Goal: Task Accomplishment & Management: Use online tool/utility

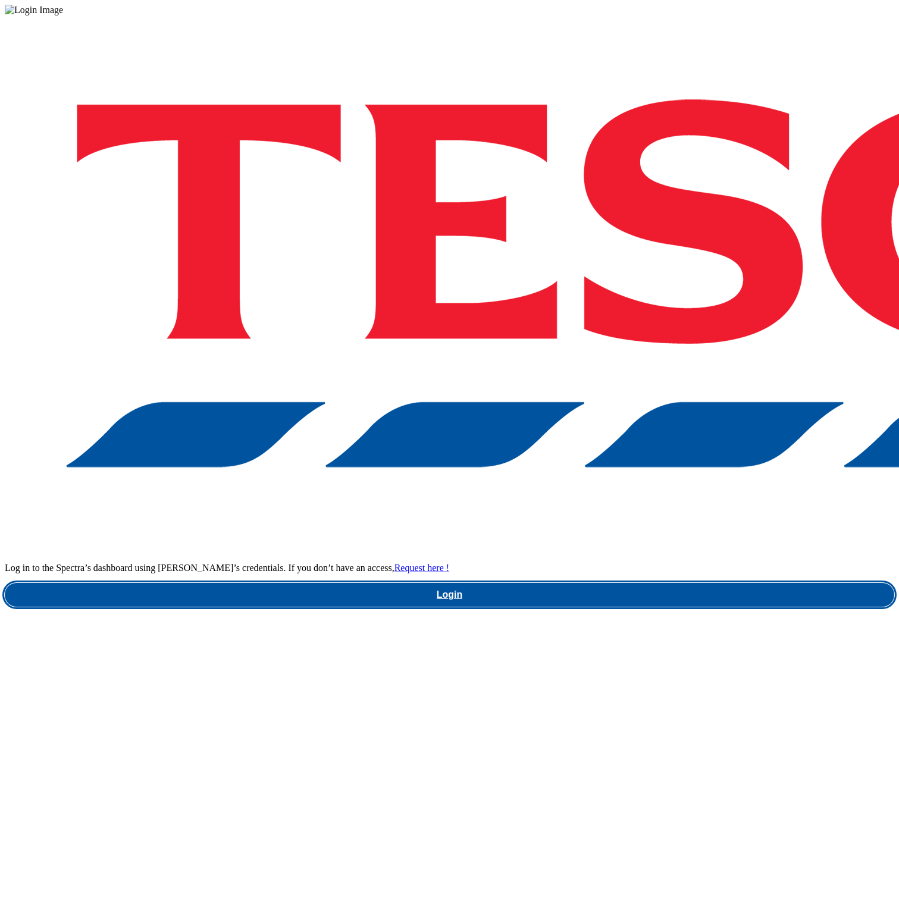
click at [631, 583] on link "Login" at bounding box center [449, 595] width 889 height 24
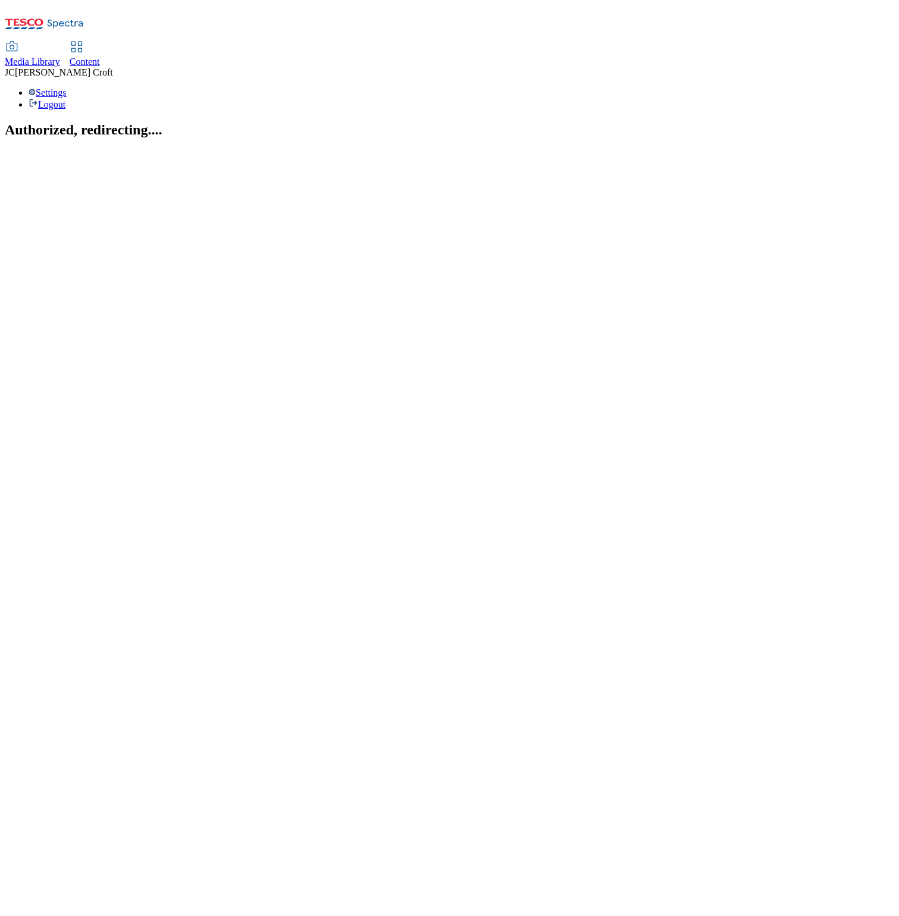
click at [100, 57] on span "Content" at bounding box center [85, 62] width 30 height 10
select select "ghs-[GEOGRAPHIC_DATA]"
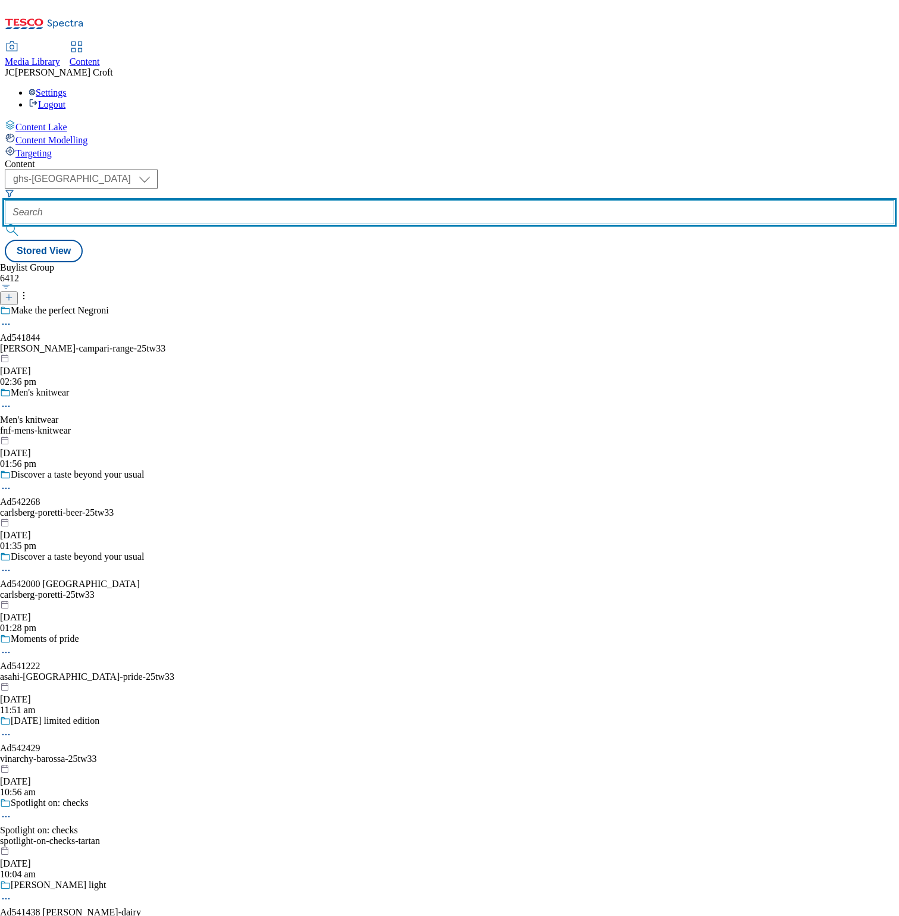
click at [294, 200] on input "text" at bounding box center [449, 212] width 889 height 24
paste input "pepsico-video-trial"
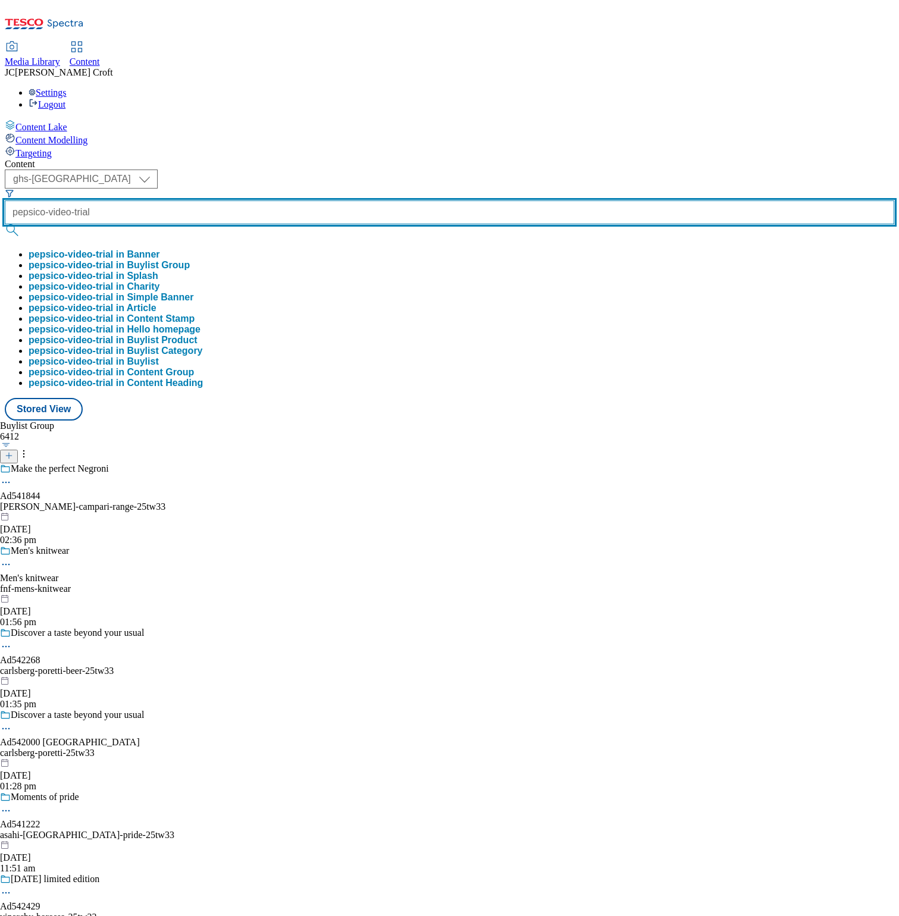
type input "pepsico-video-trial"
click at [5, 224] on button "submit" at bounding box center [13, 230] width 17 height 12
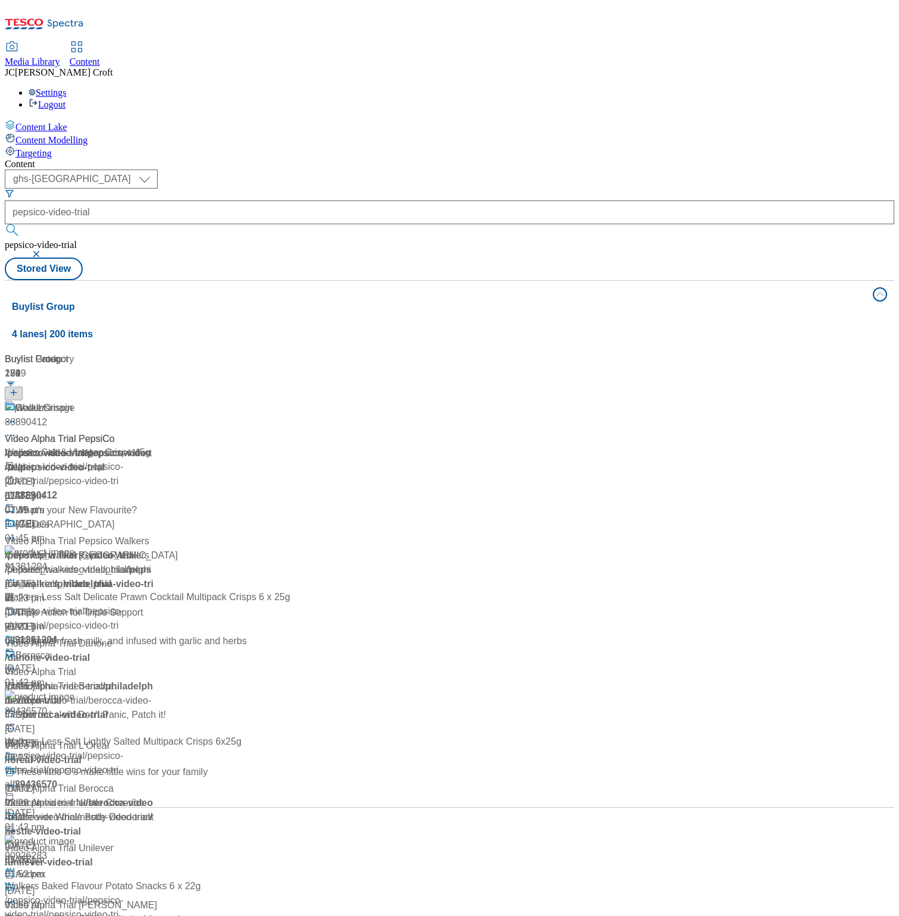
click at [483, 170] on div "( optional ) ghs-roi ghs-[GEOGRAPHIC_DATA] ghs-uk pepsico-video-trial pepsico-v…" at bounding box center [449, 225] width 889 height 111
click at [73, 401] on div "Go all Crispin" at bounding box center [43, 408] width 57 height 14
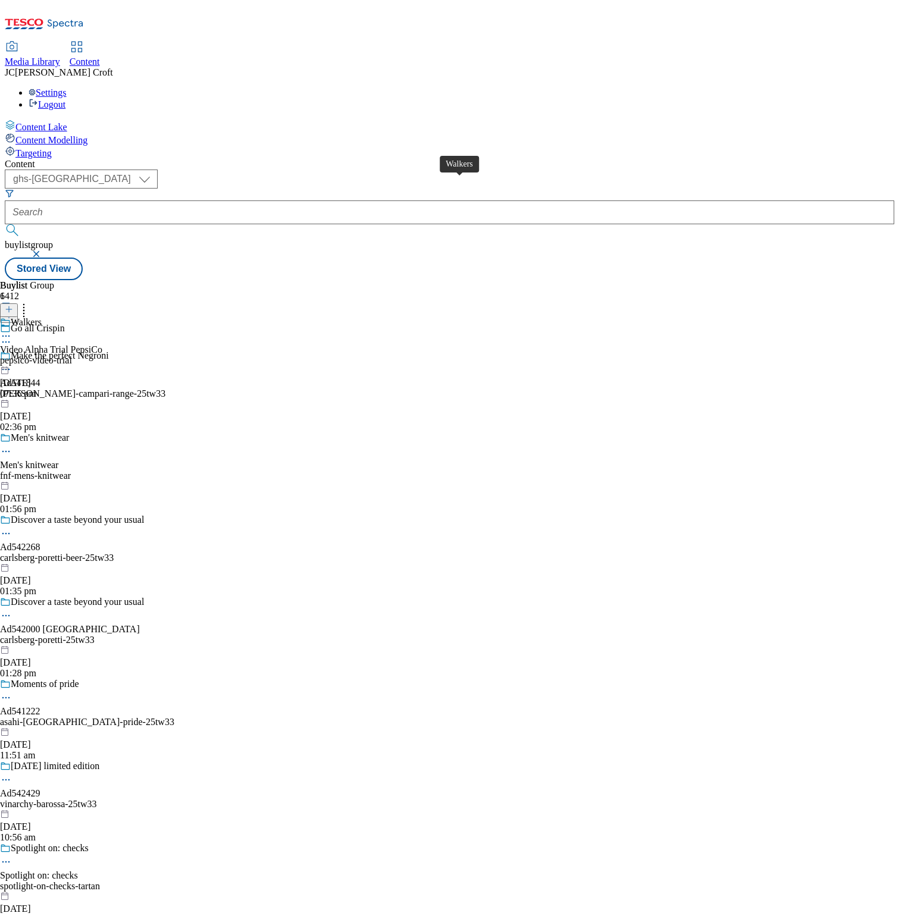
click at [42, 317] on div "Walkers" at bounding box center [26, 322] width 31 height 11
click at [12, 358] on icon at bounding box center [6, 364] width 12 height 12
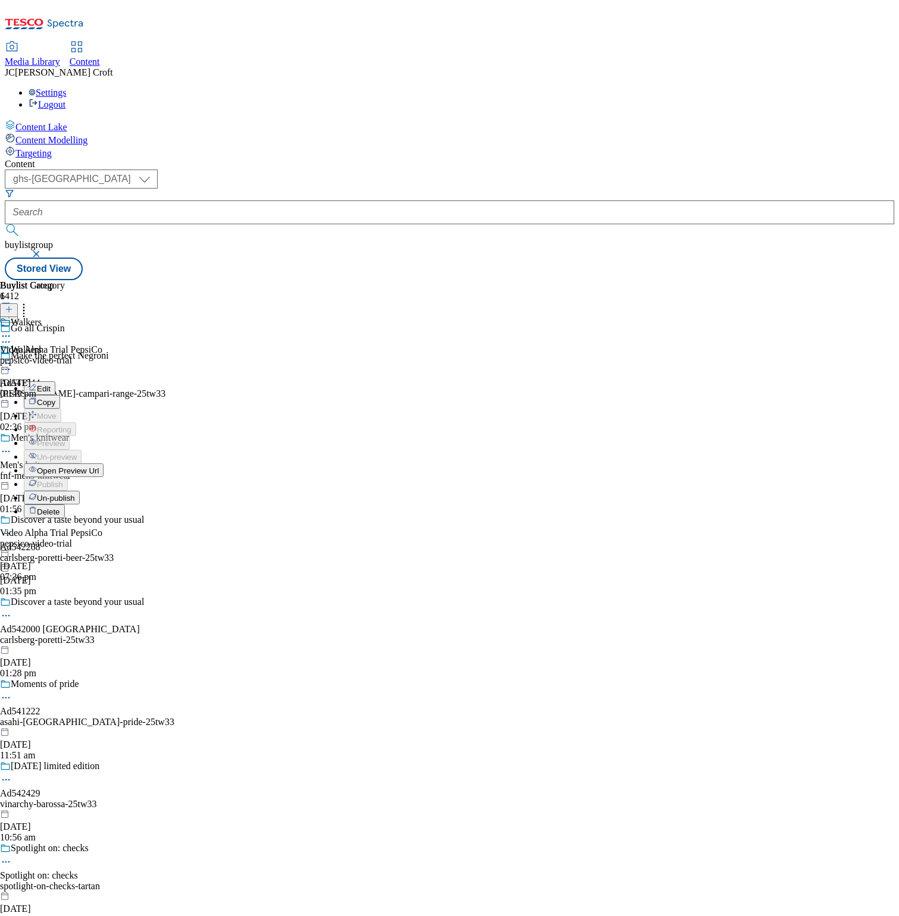
click at [55, 381] on button "Edit" at bounding box center [40, 388] width 32 height 14
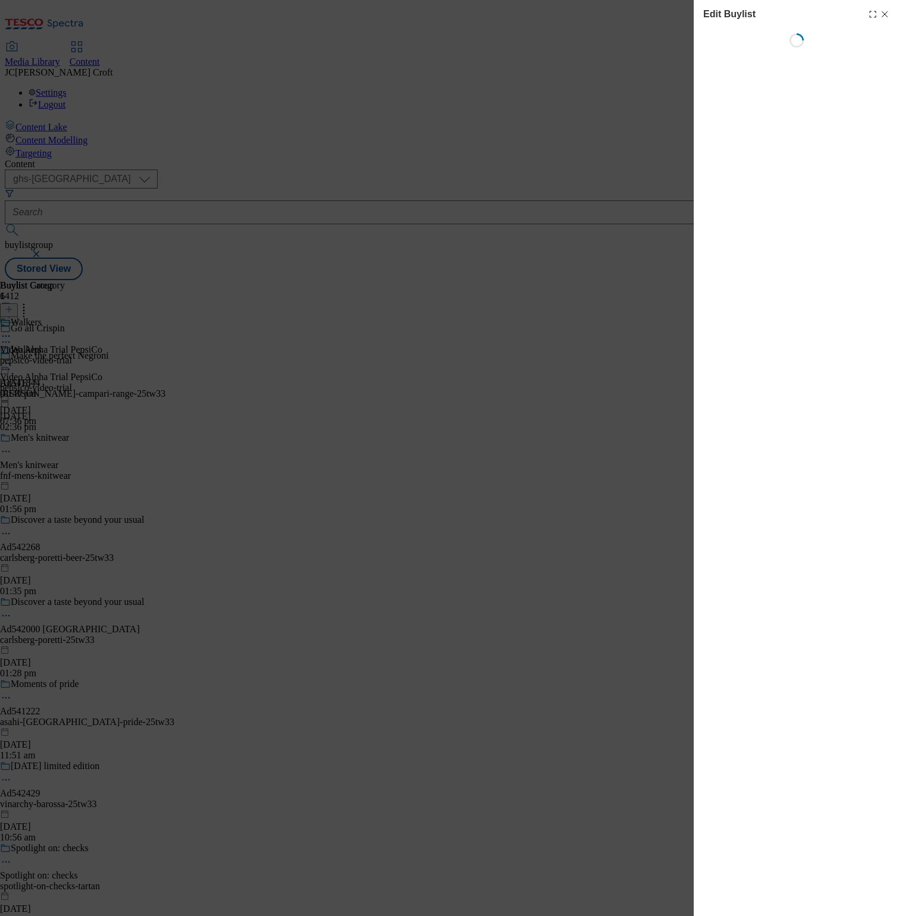
select select "tactical"
select select "supplier funded long term >4 weeks"
select select "dunnhumby"
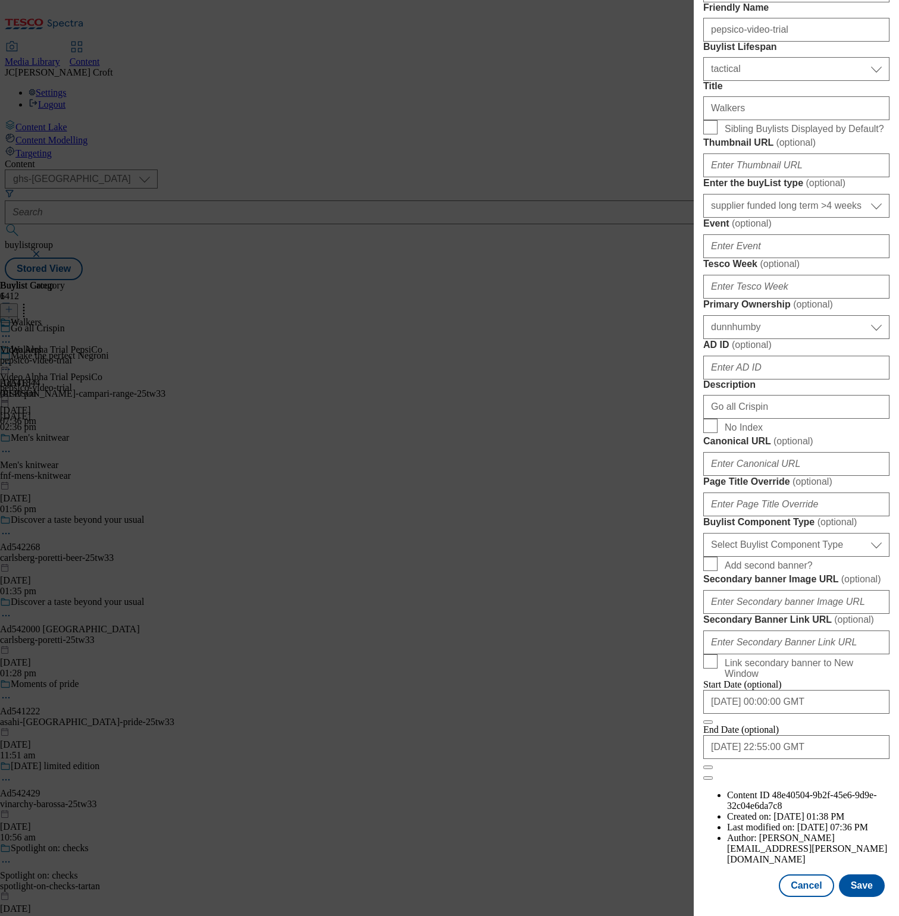
scroll to position [665, 0]
click at [822, 759] on input "[DATE] 22:55:00 GMT" at bounding box center [796, 747] width 186 height 24
select select "2025"
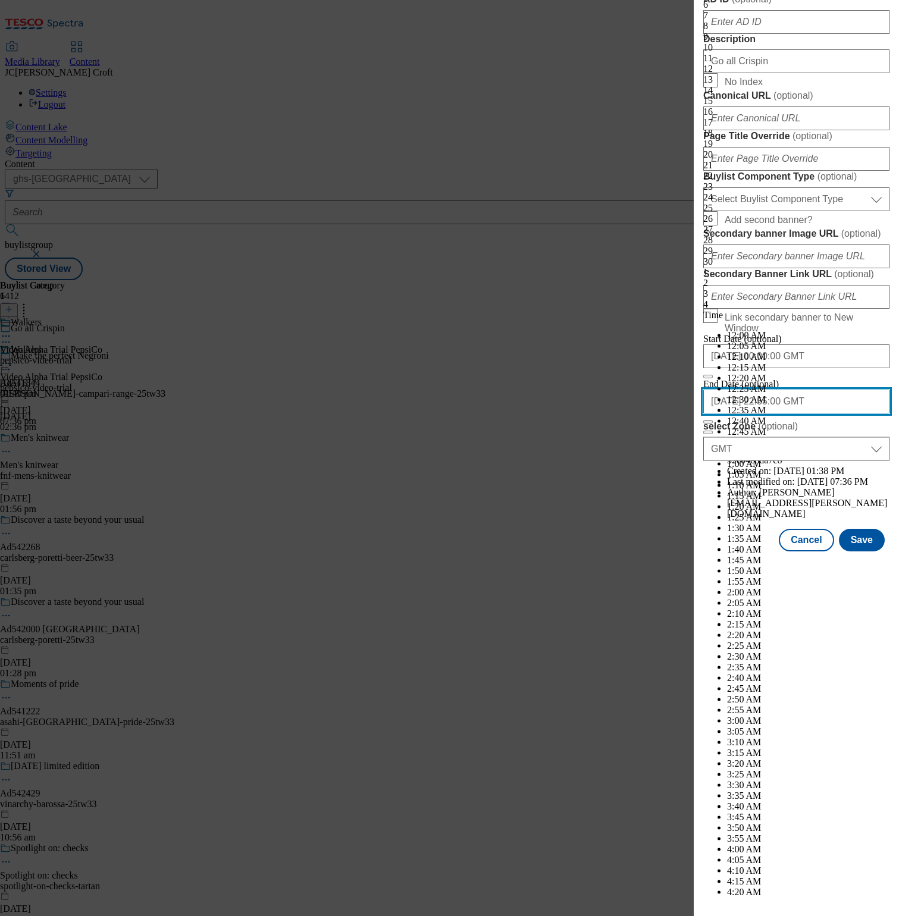
scroll to position [5967, 0]
click at [791, 278] on div "1" at bounding box center [796, 272] width 186 height 11
select select "October"
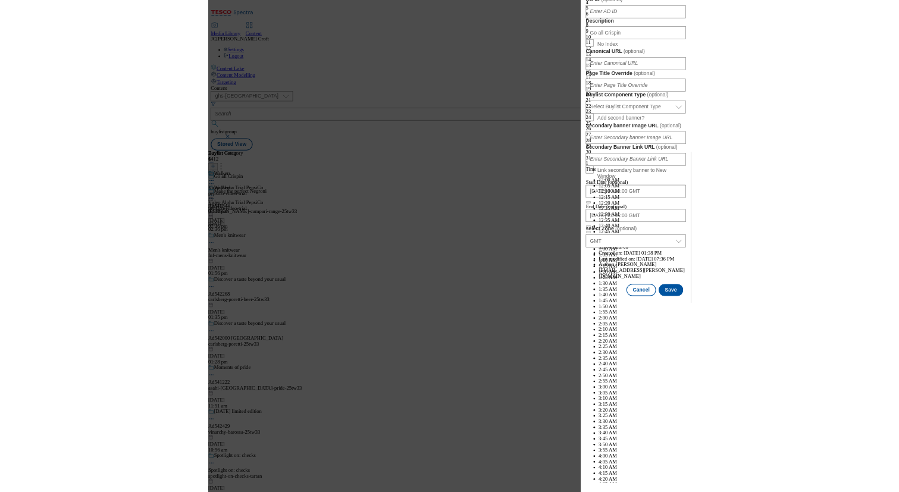
scroll to position [6188, 0]
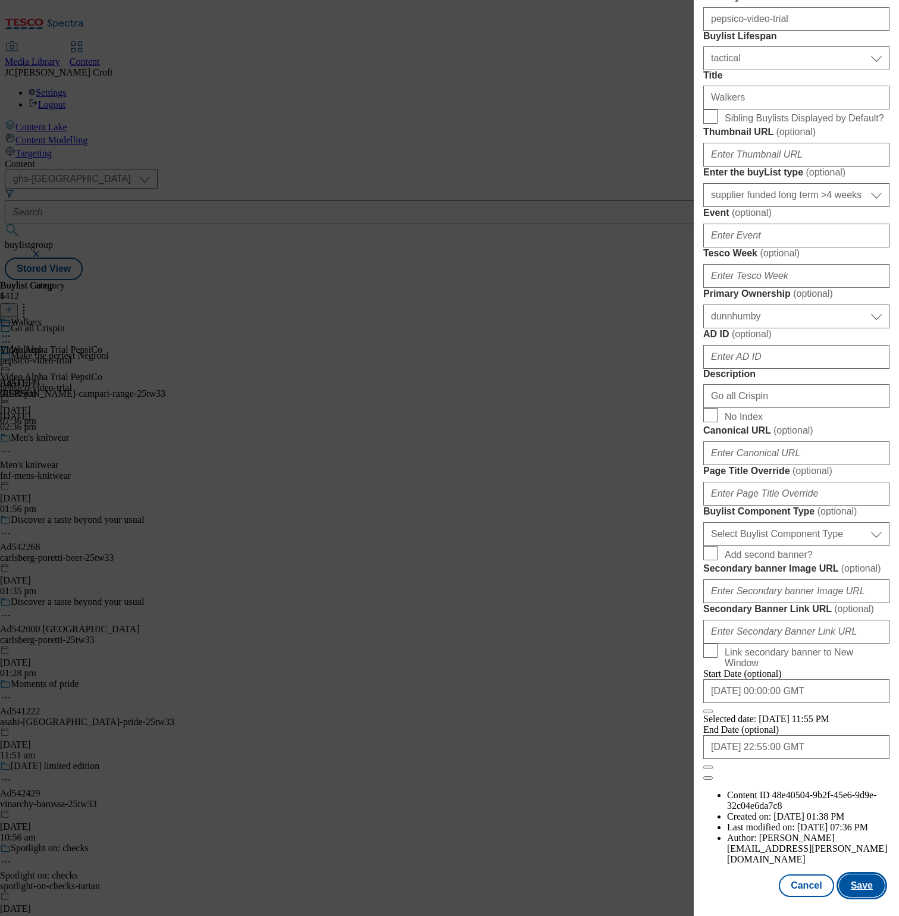
click at [866, 891] on button "Save" at bounding box center [862, 886] width 46 height 23
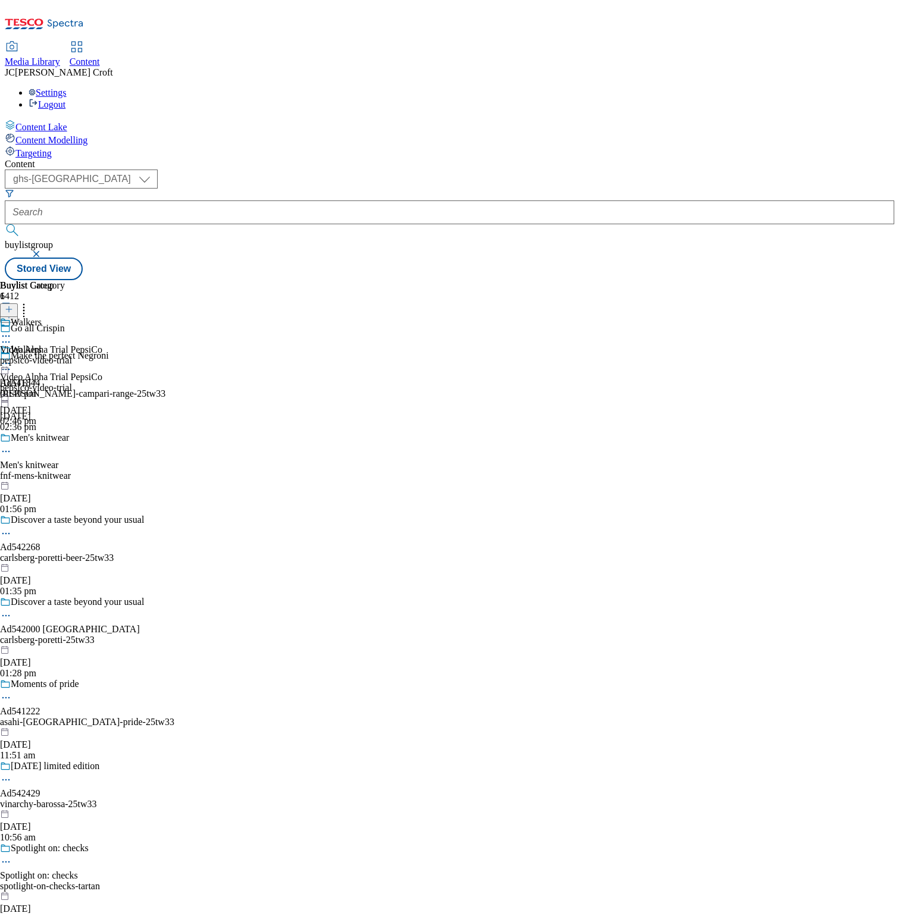
click at [30, 302] on icon at bounding box center [24, 308] width 12 height 12
drag, startPoint x: 551, startPoint y: 349, endPoint x: 553, endPoint y: 342, distance: 6.8
click at [102, 393] on div "Walkers Video Alpha Trial PepsiCo pepsico-video-trial [DATE] 02:46 pm" at bounding box center [51, 434] width 102 height 82
click at [12, 358] on icon at bounding box center [6, 364] width 12 height 12
click at [102, 434] on div "Walkers Edit Copy Move Reporting Preview Un-preview Publish Un-publish Delete V…" at bounding box center [51, 456] width 102 height 224
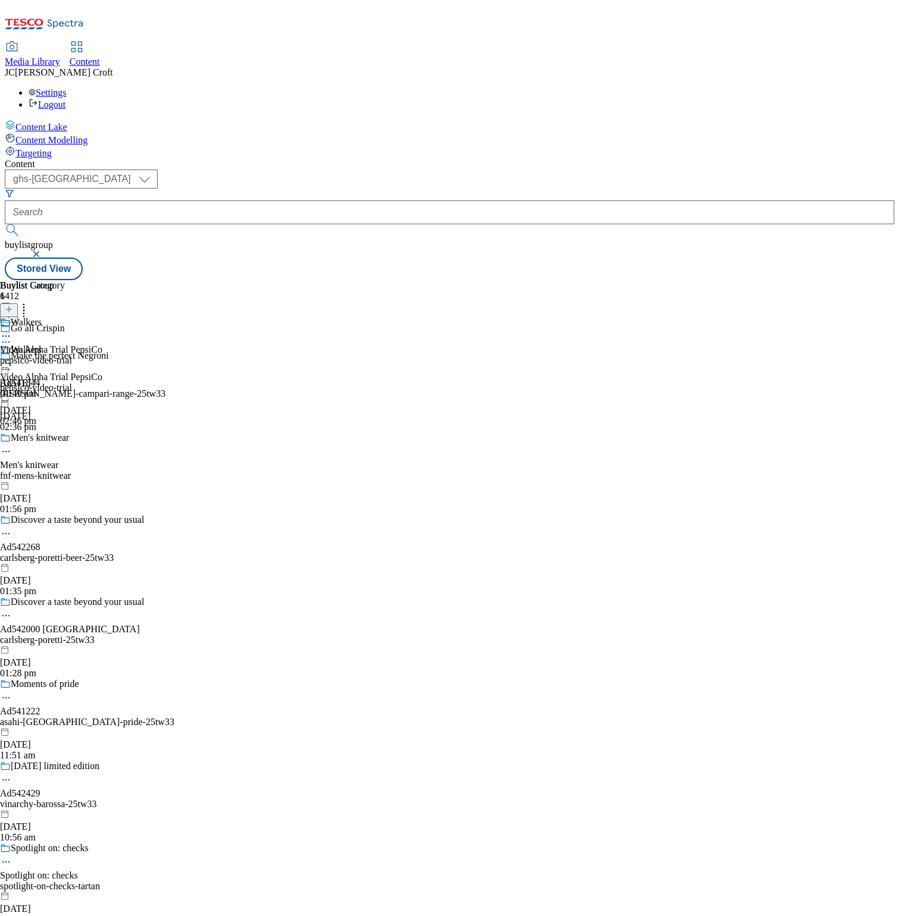
click at [10, 363] on circle at bounding box center [9, 364] width 2 height 2
click at [65, 439] on span "Preview" at bounding box center [51, 443] width 28 height 9
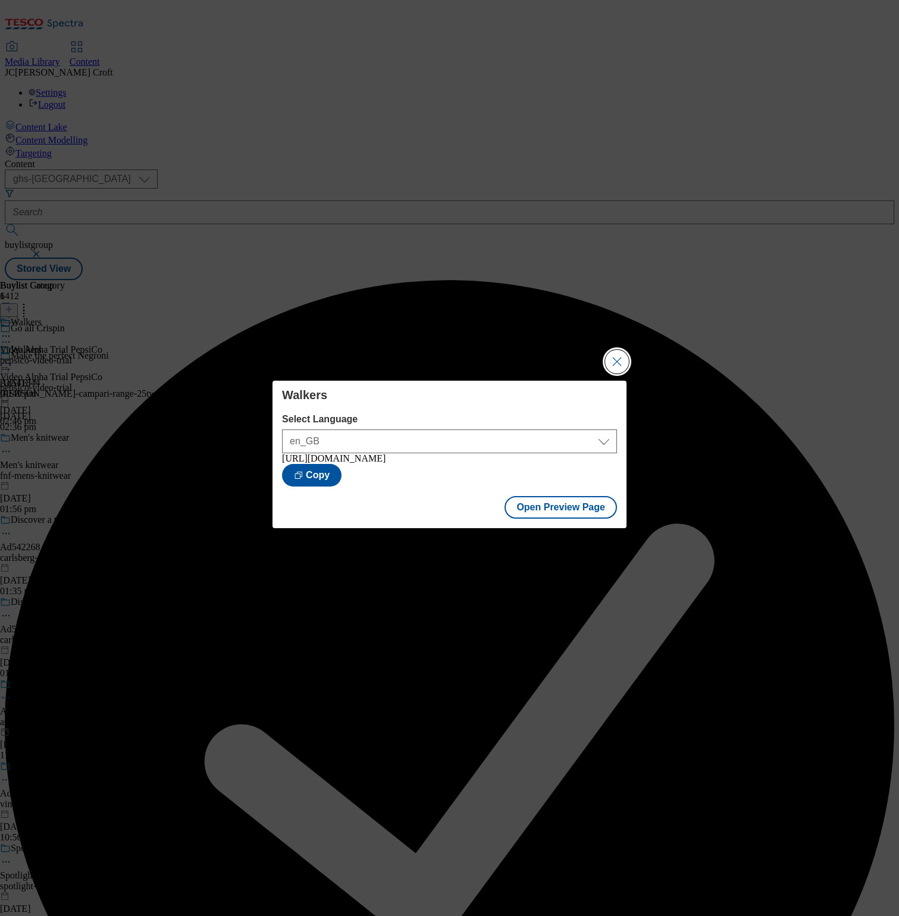
click at [618, 350] on button "Close Modal" at bounding box center [617, 362] width 24 height 24
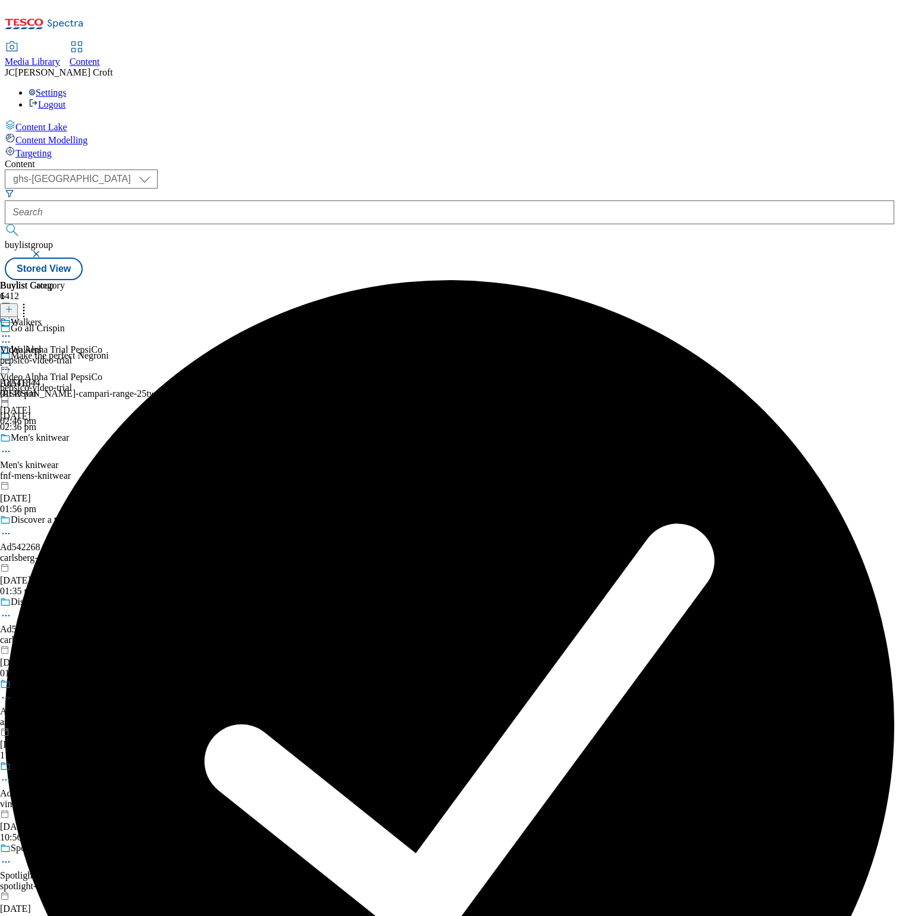
click at [12, 358] on icon at bounding box center [6, 364] width 12 height 12
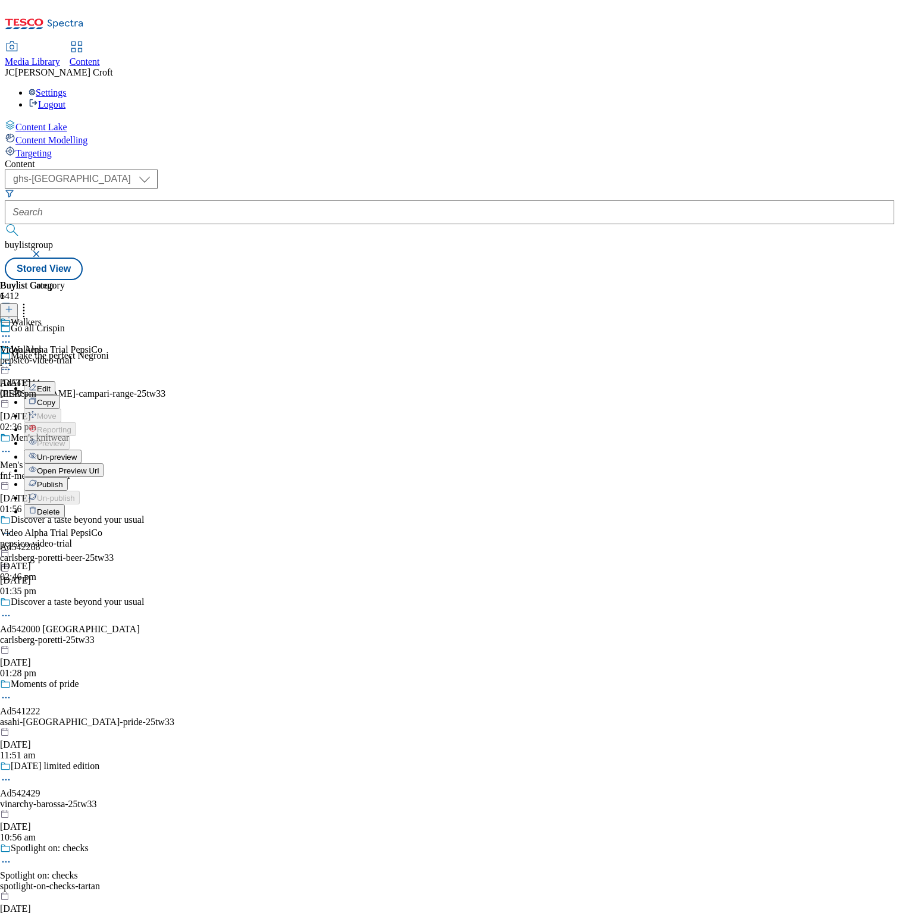
click at [63, 480] on span "Publish" at bounding box center [50, 484] width 26 height 9
